Goal: Navigation & Orientation: Find specific page/section

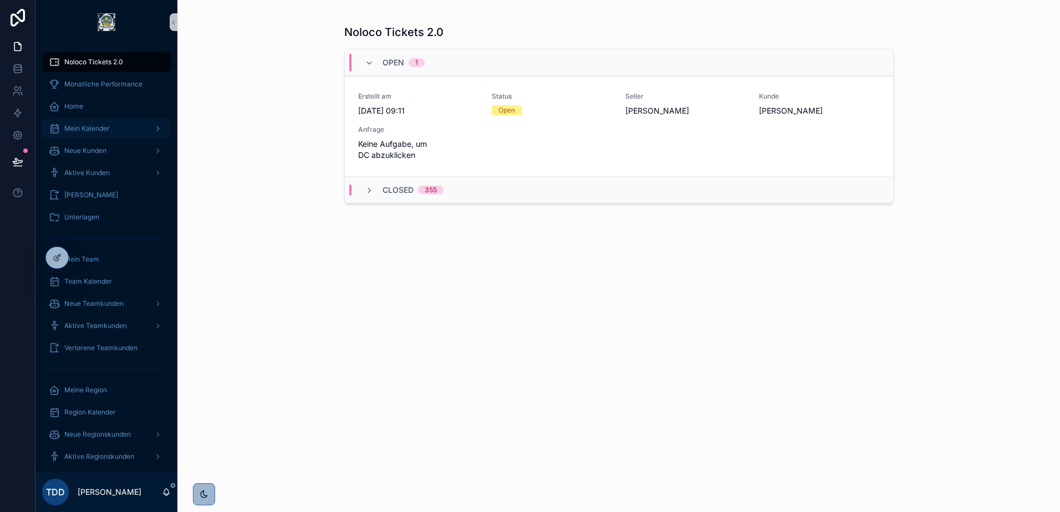
click at [96, 122] on div "Mein Kalender" at bounding box center [106, 129] width 115 height 18
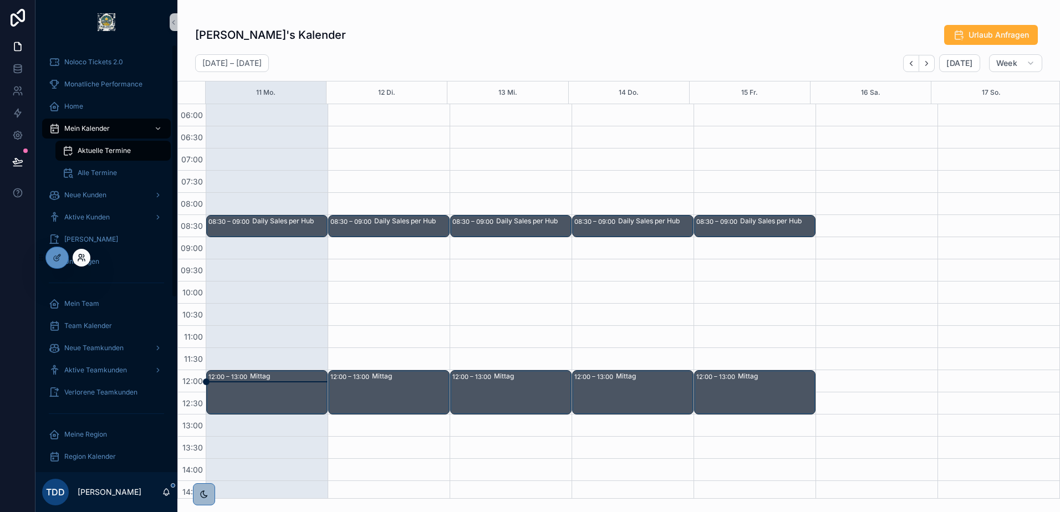
click at [84, 255] on icon at bounding box center [81, 257] width 9 height 9
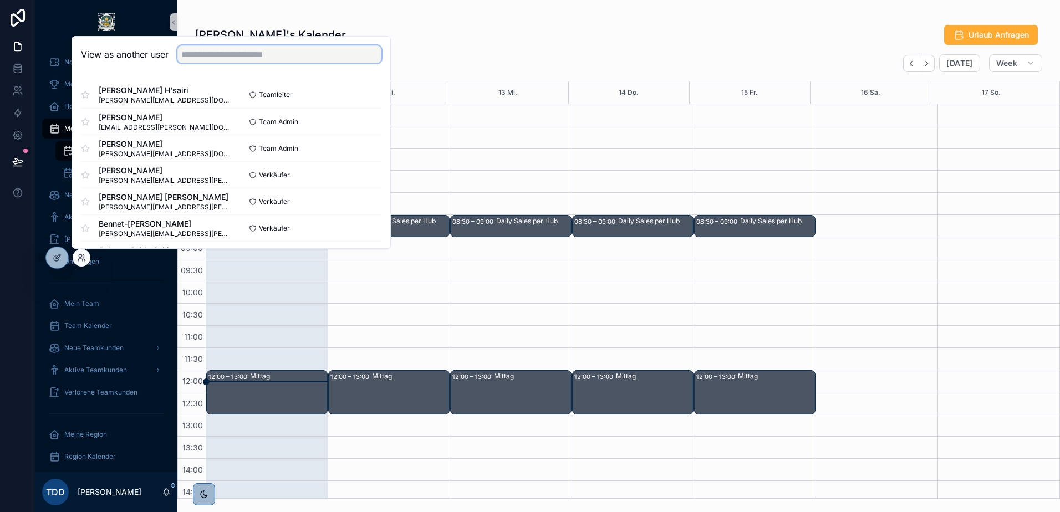
click at [231, 53] on input "text" at bounding box center [279, 54] width 204 height 18
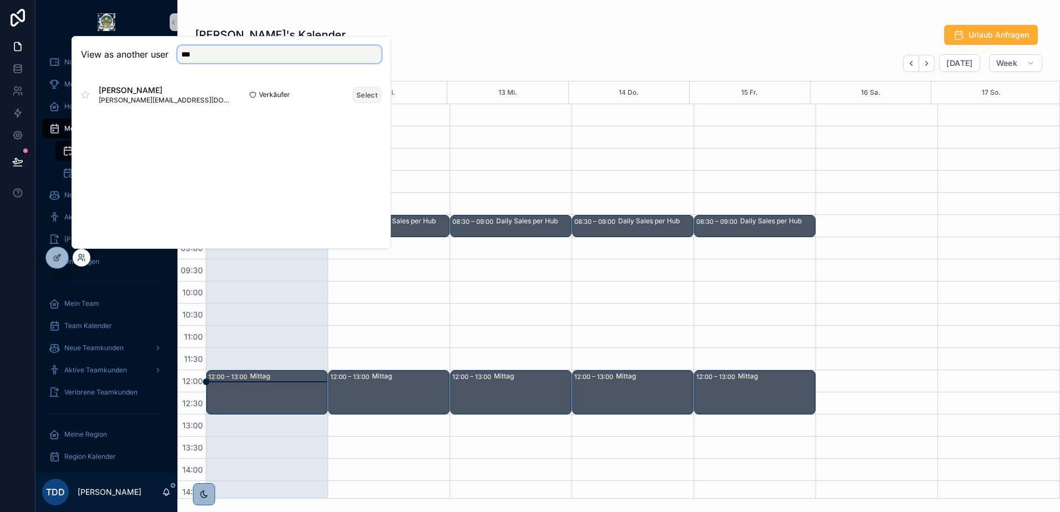
type input "***"
click at [365, 98] on button "Select" at bounding box center [367, 95] width 29 height 16
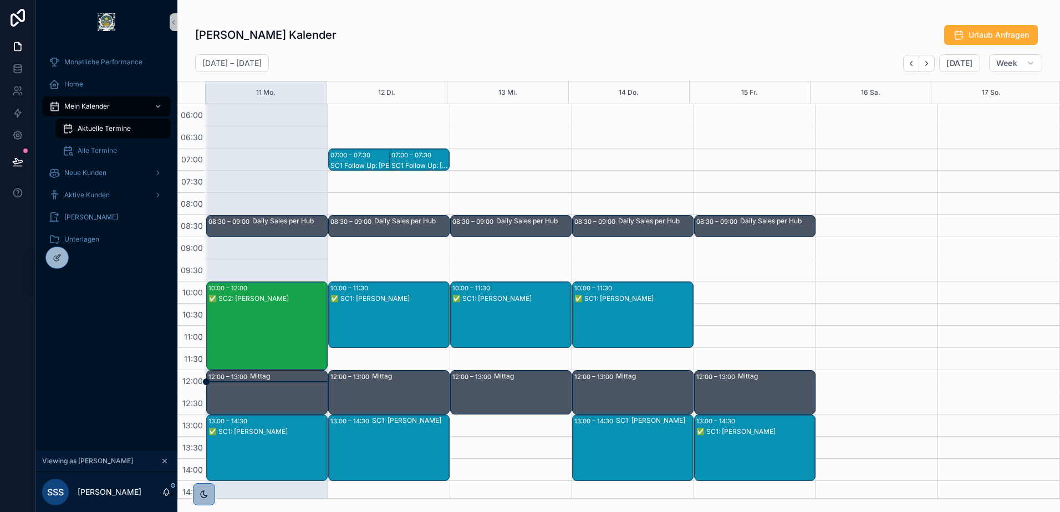
scroll to position [111, 0]
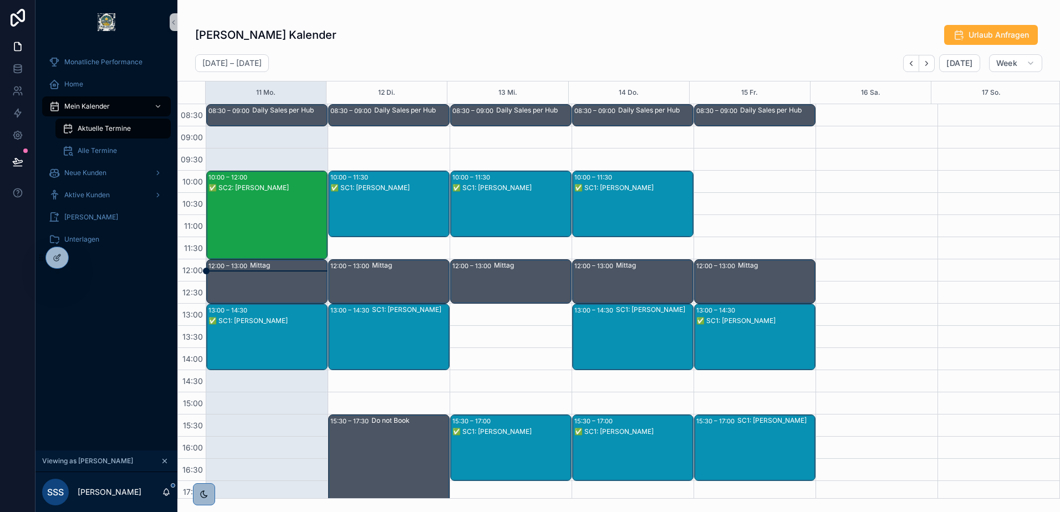
click at [408, 183] on div "✅ SC1: [PERSON_NAME]" at bounding box center [390, 188] width 118 height 10
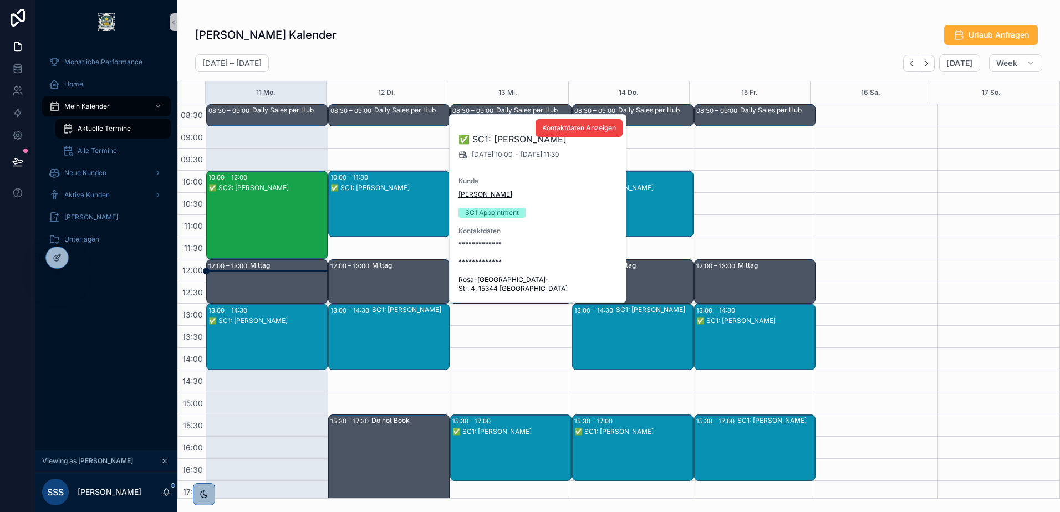
click at [493, 194] on span "[PERSON_NAME]" at bounding box center [486, 194] width 54 height 9
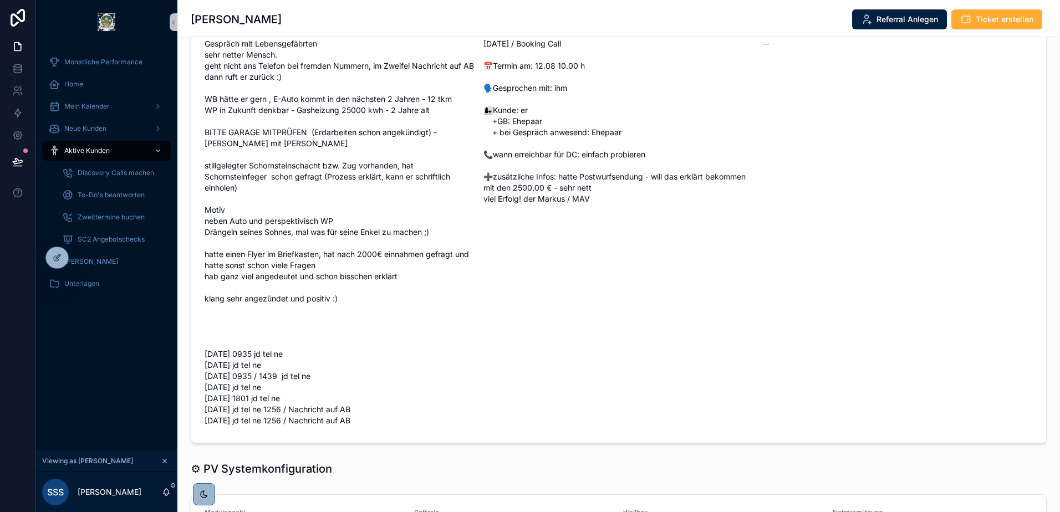
scroll to position [239, 0]
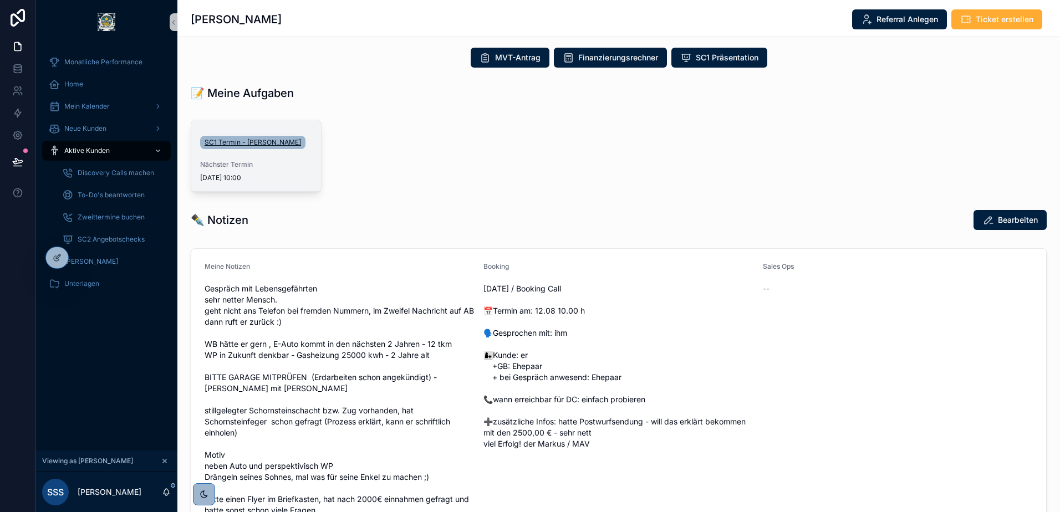
click at [264, 138] on span "SC1 Termin - [PERSON_NAME]" at bounding box center [253, 142] width 97 height 9
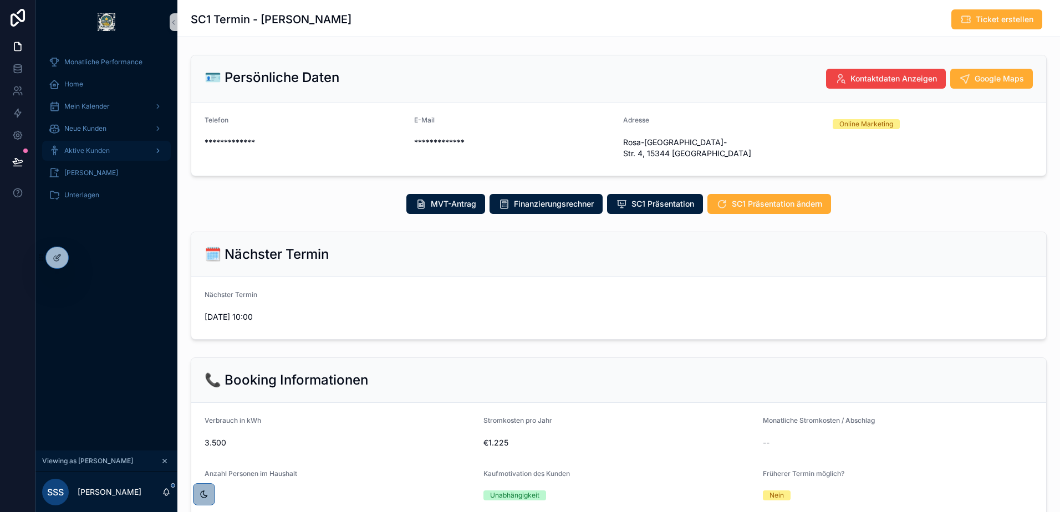
click at [150, 152] on div "scrollable content" at bounding box center [157, 151] width 14 height 18
